Goal: Task Accomplishment & Management: Use online tool/utility

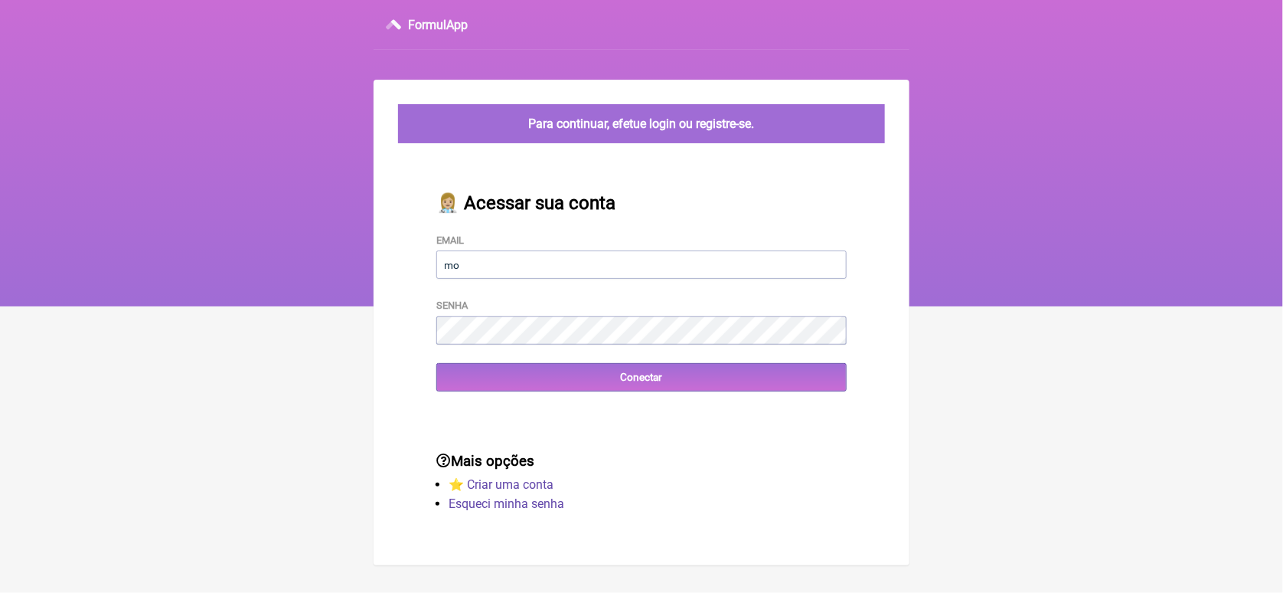
type input "moraeskaren@hotmail.com"
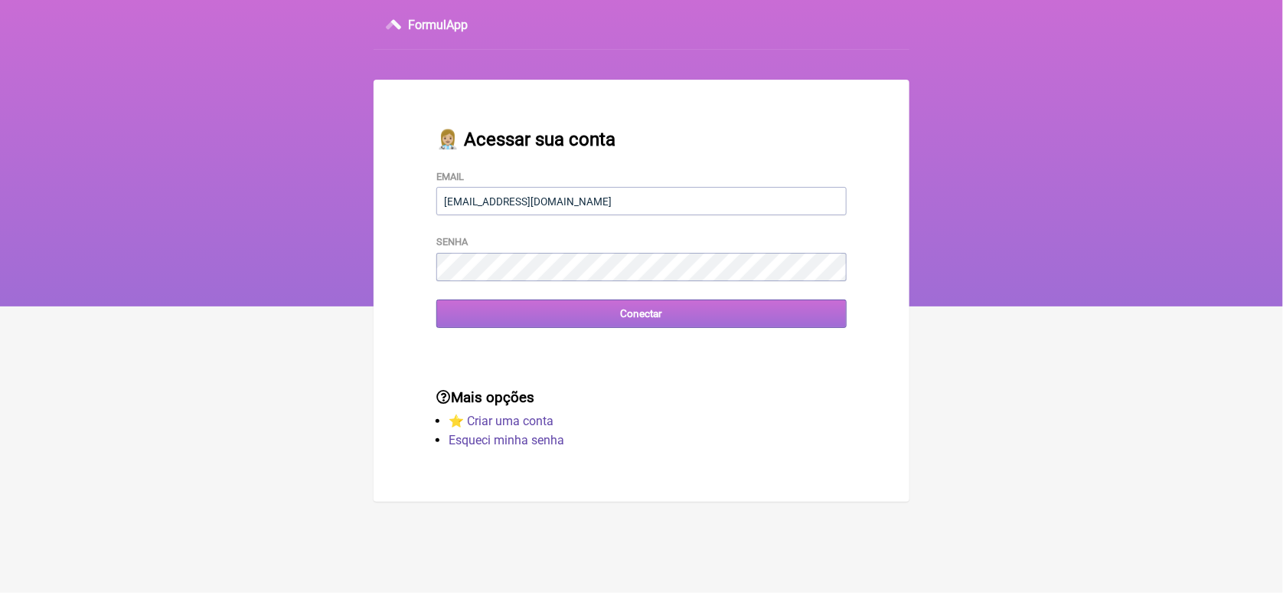
click at [491, 321] on input "Conectar" at bounding box center [641, 313] width 410 height 28
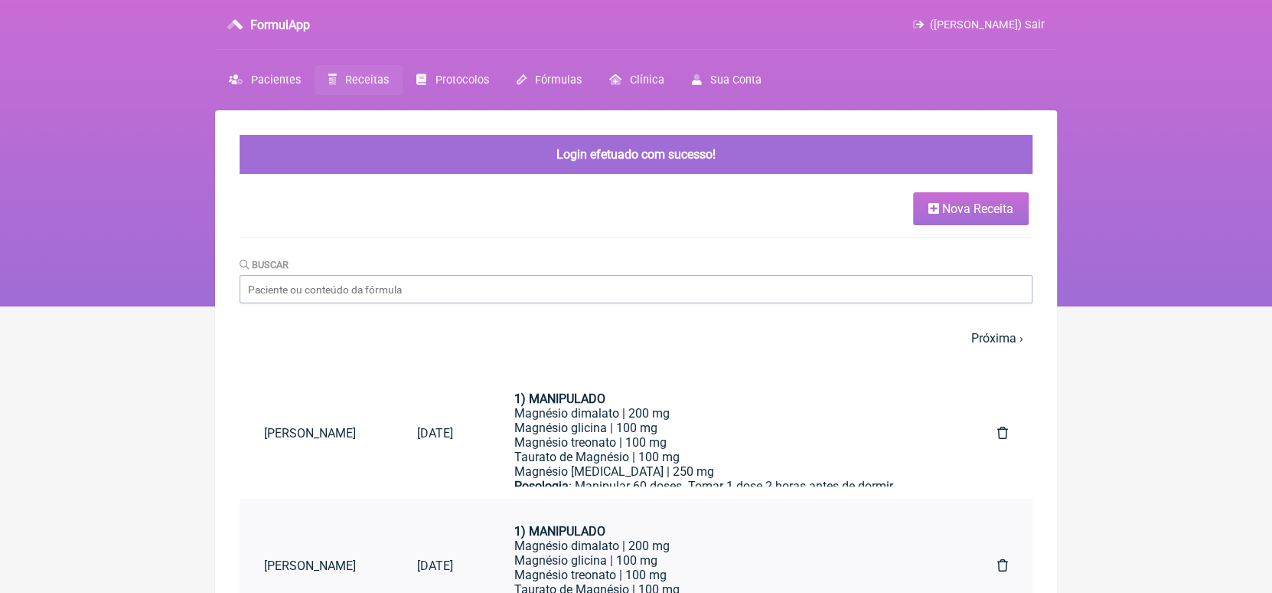
click at [305, 564] on link "Eliane Lando" at bounding box center [316, 565] width 153 height 39
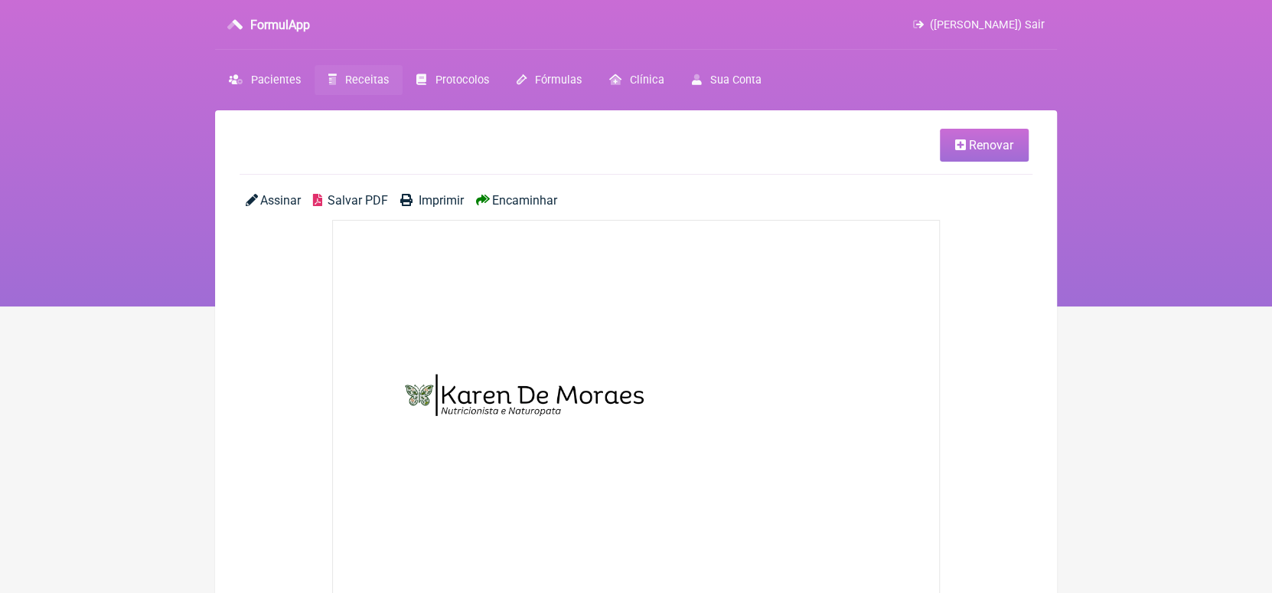
click at [1002, 152] on link "Renovar" at bounding box center [984, 145] width 89 height 33
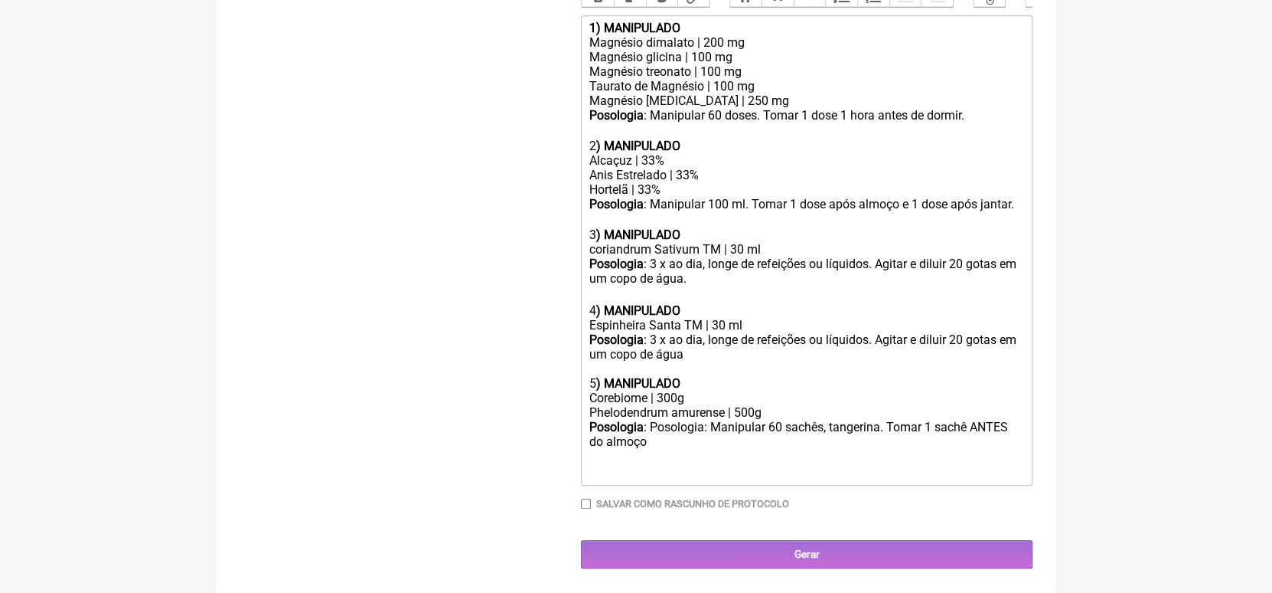
scroll to position [517, 0]
drag, startPoint x: 589, startPoint y: 410, endPoint x: 771, endPoint y: 411, distance: 182.2
click at [771, 411] on div "Phelodendrum amurense | 500g" at bounding box center [807, 412] width 435 height 15
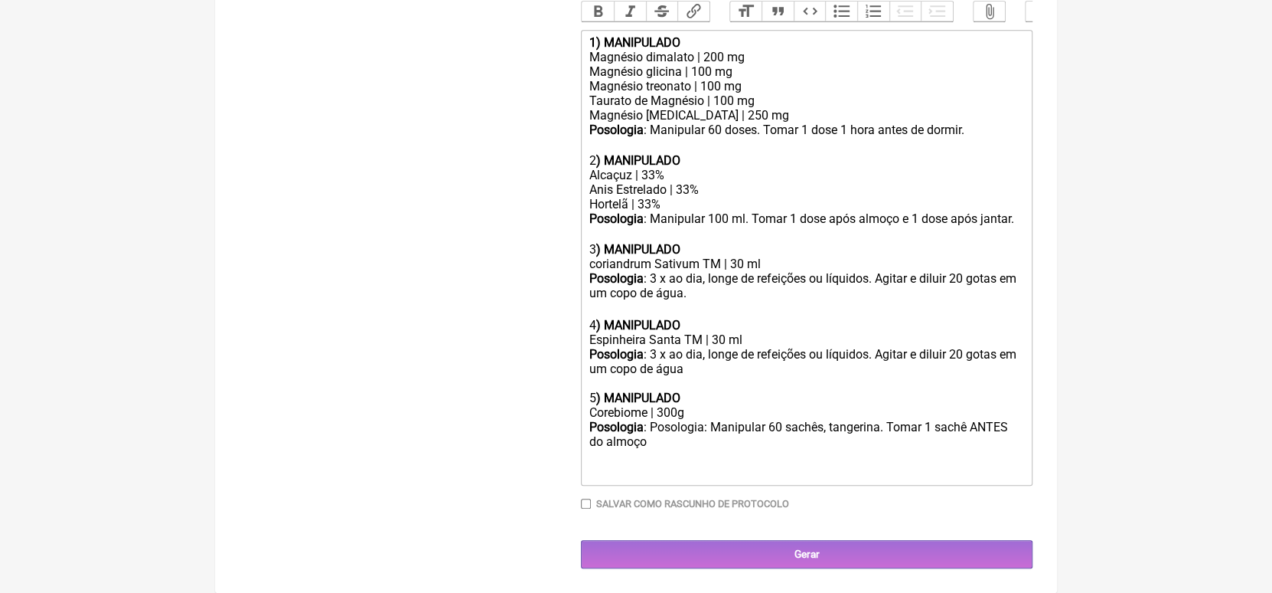
scroll to position [502, 0]
click at [785, 427] on div "Posologia : Posologia: Manipular 60 sachês, tangerina. Tomar 1 sachê ANTES do a…" at bounding box center [807, 435] width 435 height 31
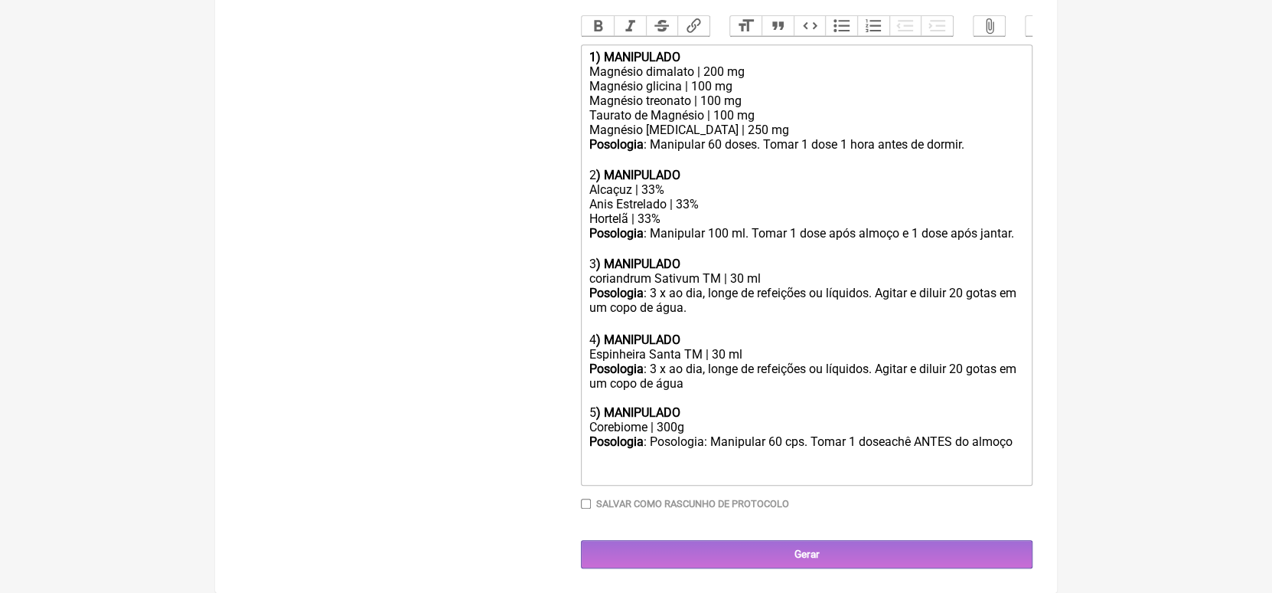
scroll to position [488, 0]
click at [987, 441] on div "Posologia : Posologia: Manipular 60 cps. Tomar 1 dose ANTES do almoço ㅤ" at bounding box center [807, 442] width 435 height 16
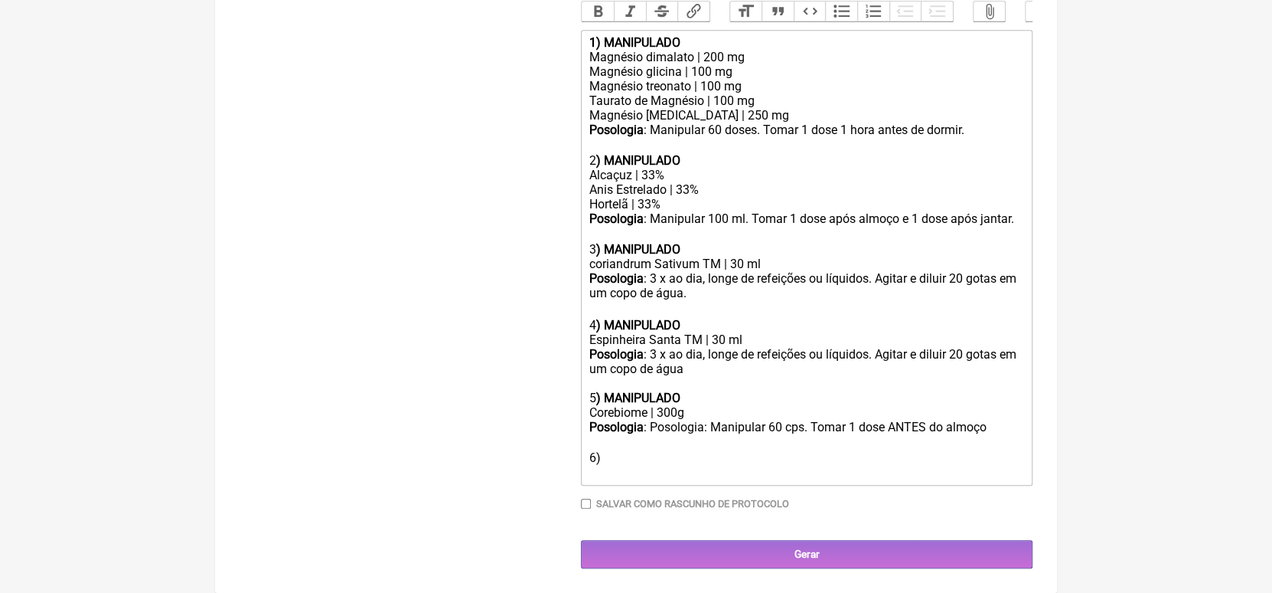
paste trix-editor "Phelodendrum amurense | 500g"
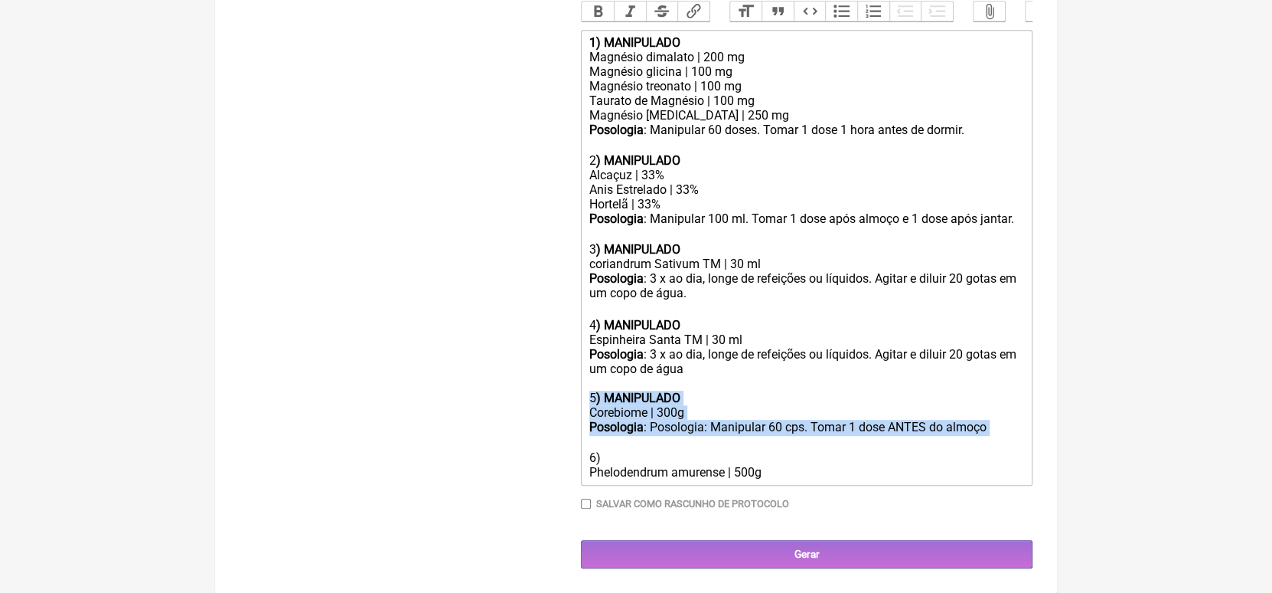
drag, startPoint x: 586, startPoint y: 399, endPoint x: 989, endPoint y: 423, distance: 404.2
click at [989, 423] on trix-editor "1) MANIPULADO Magnésio dimalato | 200 mg Magnésio glicina | 100 mg Magnésio tre…" at bounding box center [807, 258] width 452 height 456
copy trix-editor "5 ) MANIPULADO Corebiome | 300g Posologia : Posologia: Manipular 60 cps. Tomar …"
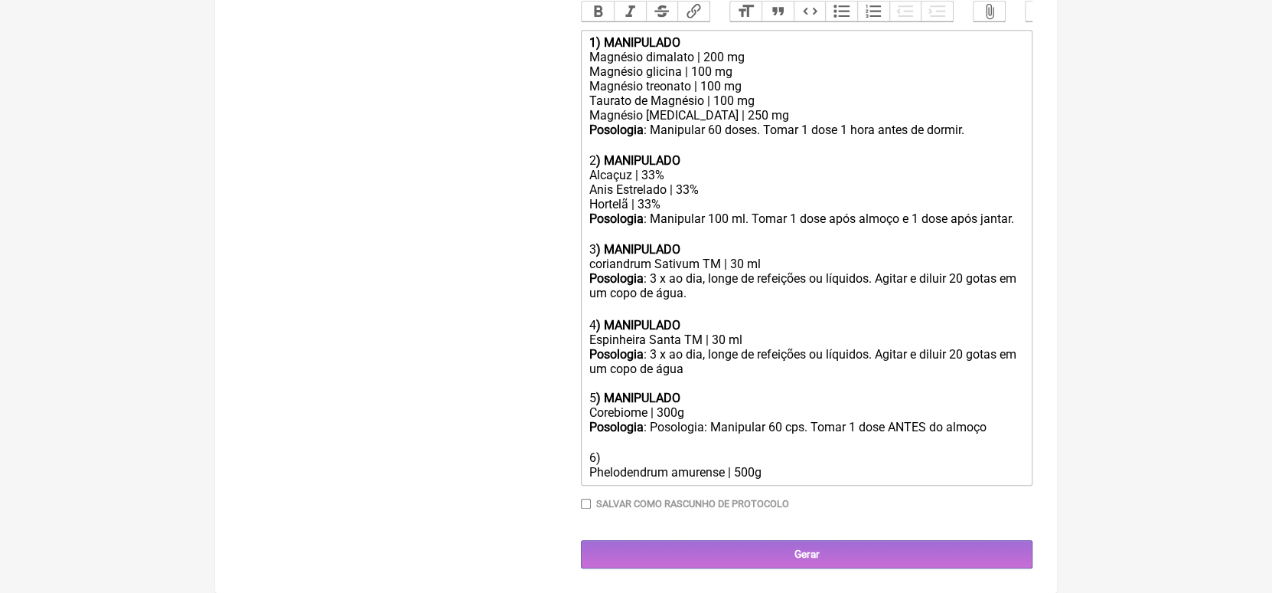
click at [655, 455] on div "6) Phelodendrum amurense | 500g" at bounding box center [807, 458] width 435 height 44
paste trix-editor "5<strong>) MANIPULADO</strong></div><div>Corebiome | 300g</div><div><strong>Pos…"
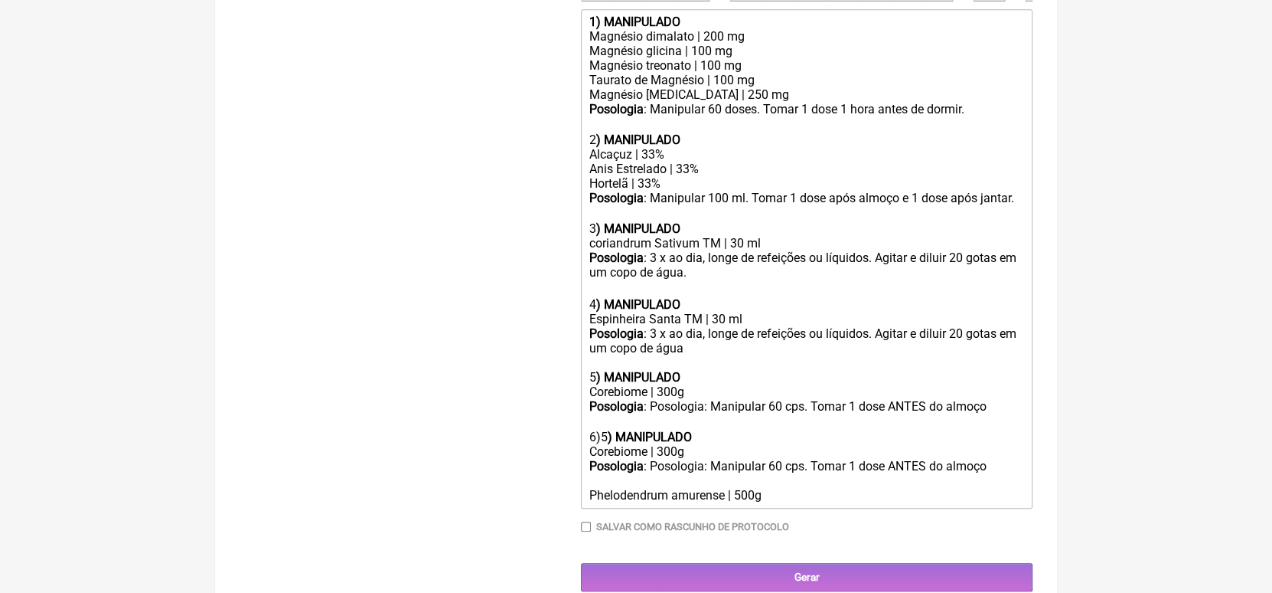
scroll to position [517, 0]
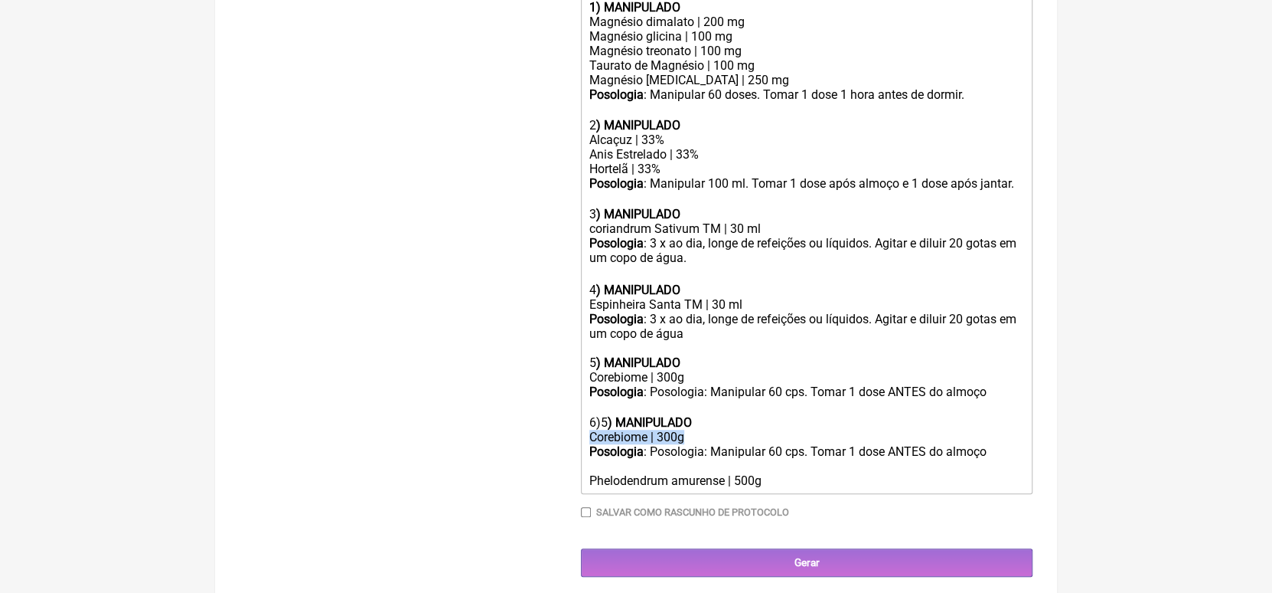
drag, startPoint x: 589, startPoint y: 458, endPoint x: 696, endPoint y: 456, distance: 107.2
click at [696, 444] on div "Corebiome | 300g" at bounding box center [807, 436] width 435 height 15
drag, startPoint x: 590, startPoint y: 503, endPoint x: 769, endPoint y: 509, distance: 179.3
click at [769, 494] on trix-editor "1) MANIPULADO Magnésio dimalato | 200 mg Magnésio glicina | 100 mg Magnésio tre…" at bounding box center [807, 244] width 452 height 499
click at [691, 444] on div at bounding box center [807, 436] width 435 height 15
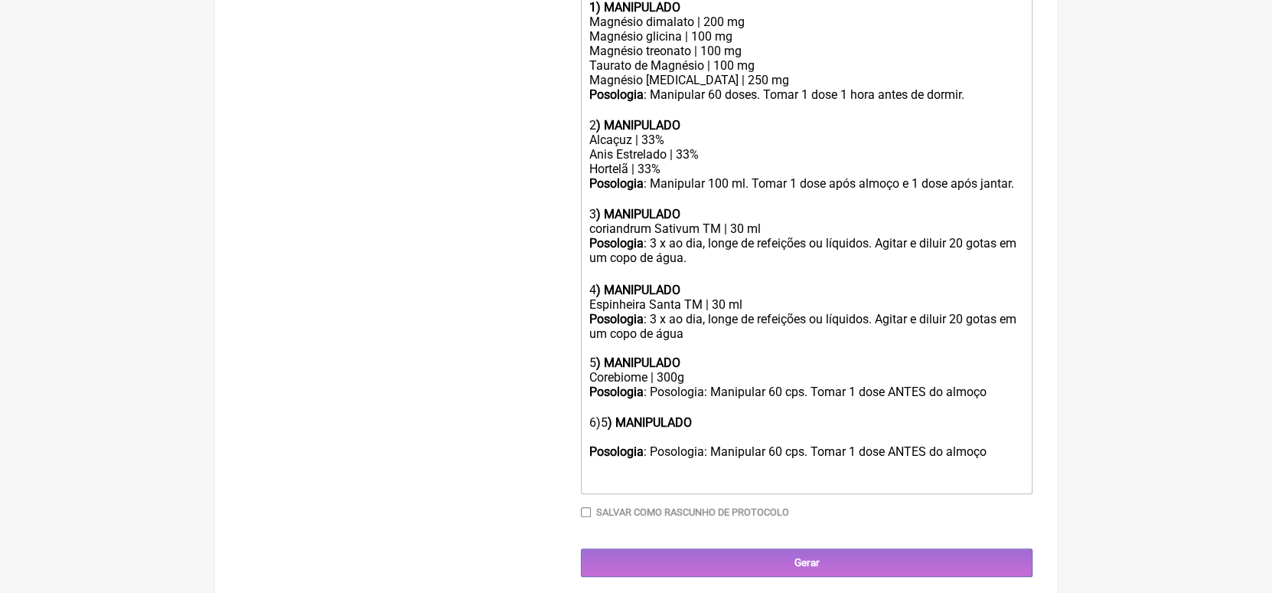
paste trix-editor "Phelodendrum amurense | 500g"
type trix-editor "<div><strong>1) MANIPULADO</strong></div><div>Magnésio dimalato | 200 mg</div><…"
click at [586, 517] on input "Salvar como rascunho de Protocolo" at bounding box center [586, 512] width 10 height 10
checkbox input "true"
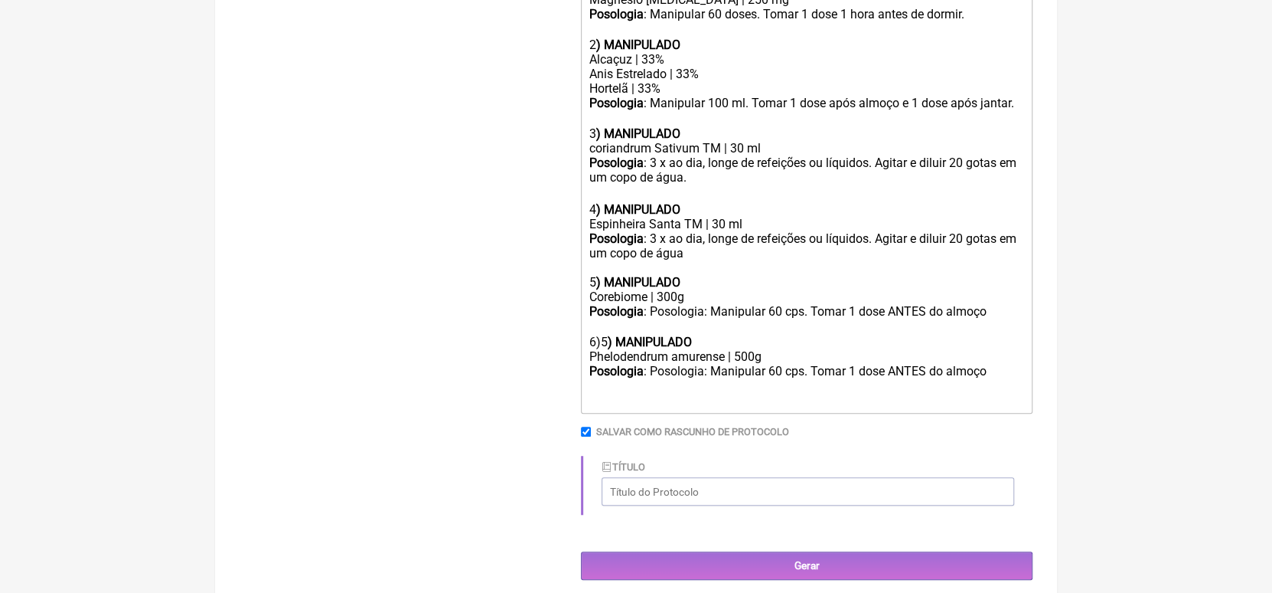
scroll to position [630, 0]
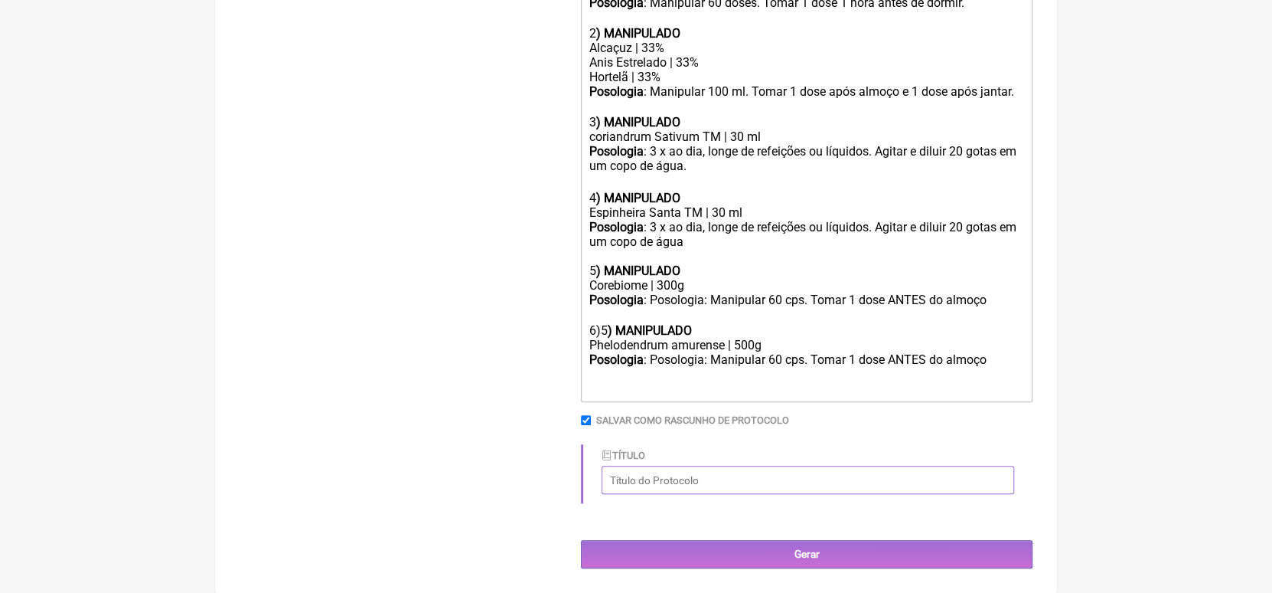
click at [832, 482] on input "Título" at bounding box center [808, 479] width 413 height 28
click at [747, 485] on input "Título" at bounding box center [808, 479] width 413 height 28
type input "Saúde do Figado"
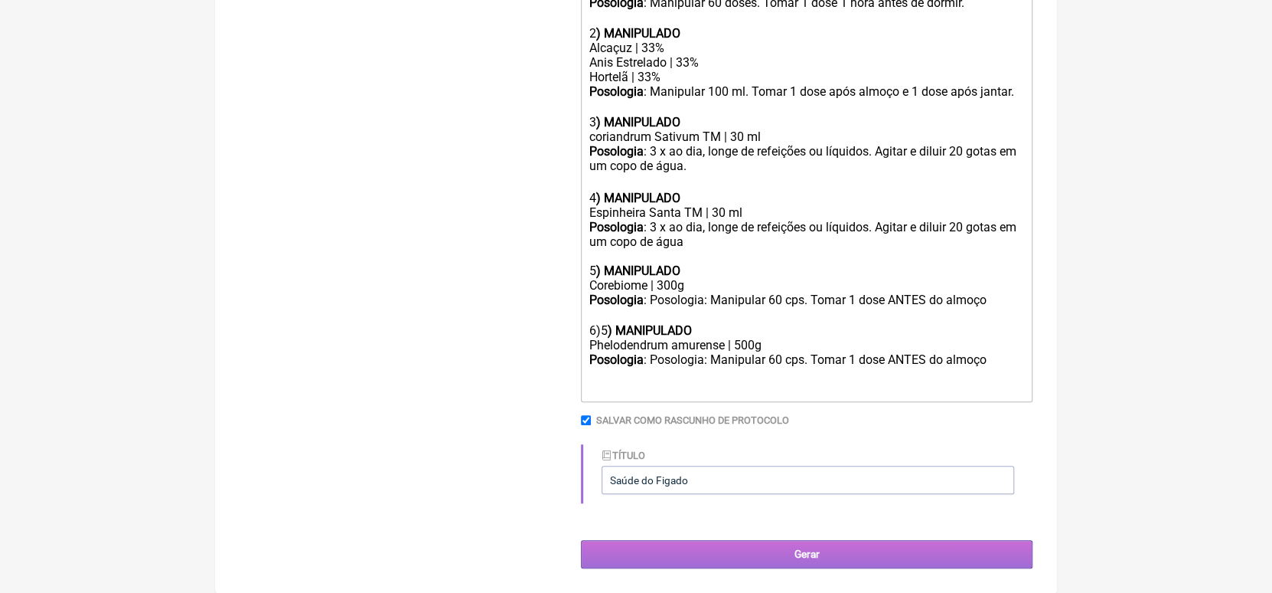
click at [802, 551] on input "Gerar" at bounding box center [807, 554] width 452 height 28
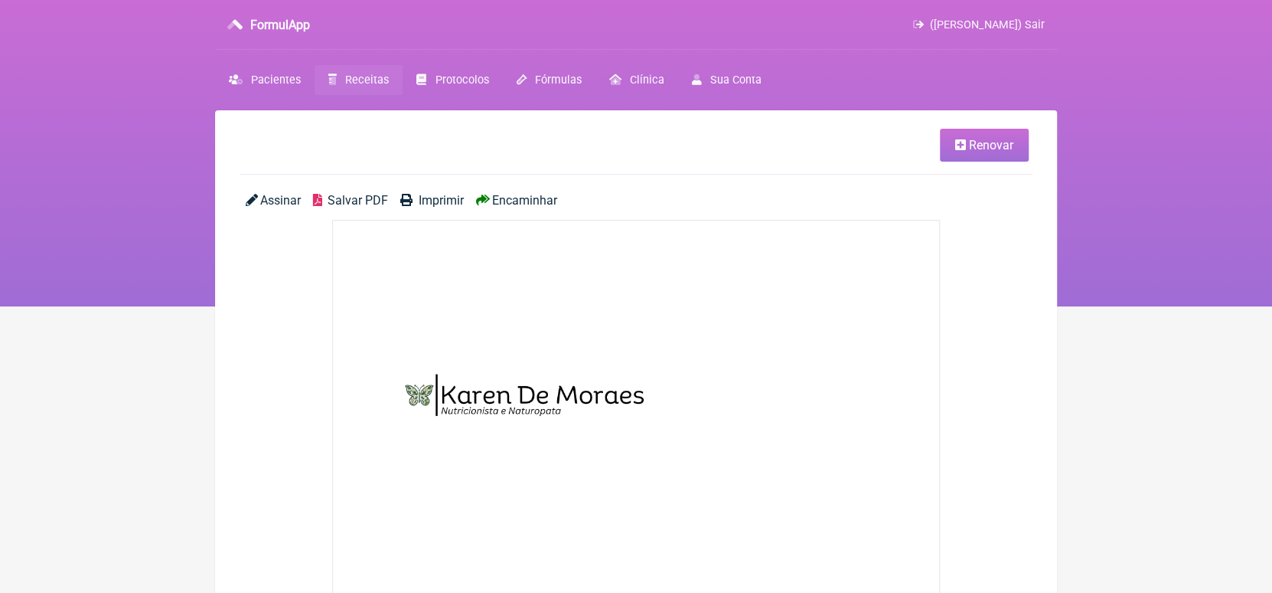
click at [508, 201] on span "Encaminhar" at bounding box center [524, 200] width 65 height 15
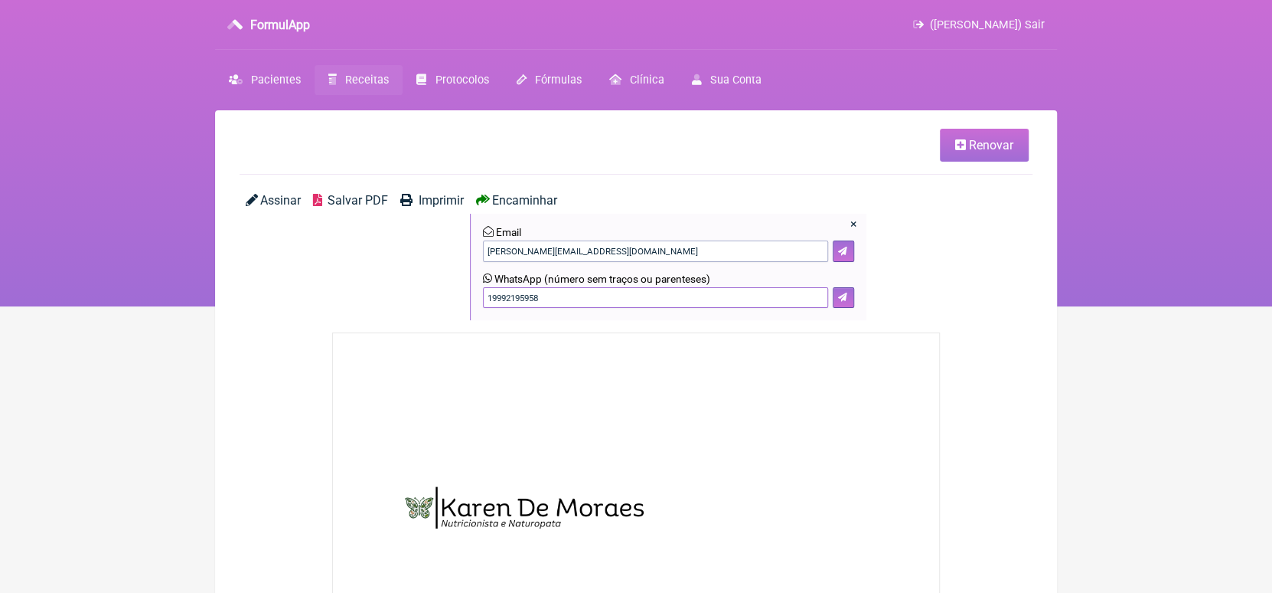
click at [583, 291] on input "19992195958" at bounding box center [655, 297] width 345 height 21
type input "1"
click at [842, 299] on icon at bounding box center [842, 296] width 9 height 9
click at [506, 299] on input "19941164952" at bounding box center [655, 297] width 345 height 21
type input "19991164952"
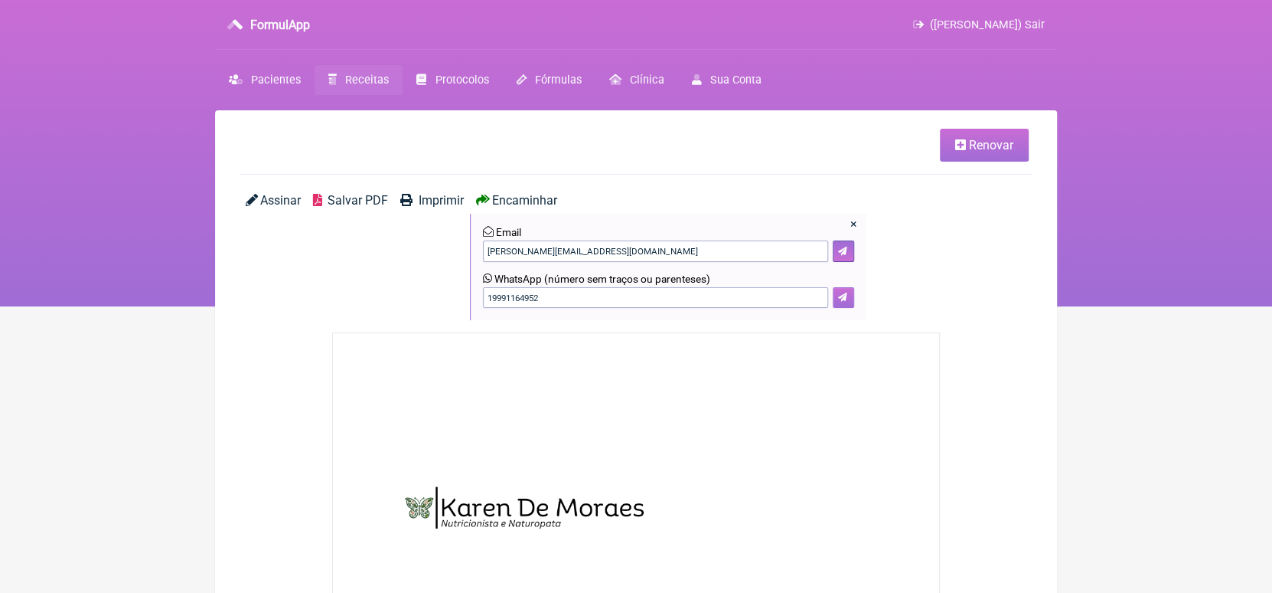
click at [845, 299] on icon at bounding box center [842, 296] width 9 height 9
